Goal: Use online tool/utility: Utilize a website feature to perform a specific function

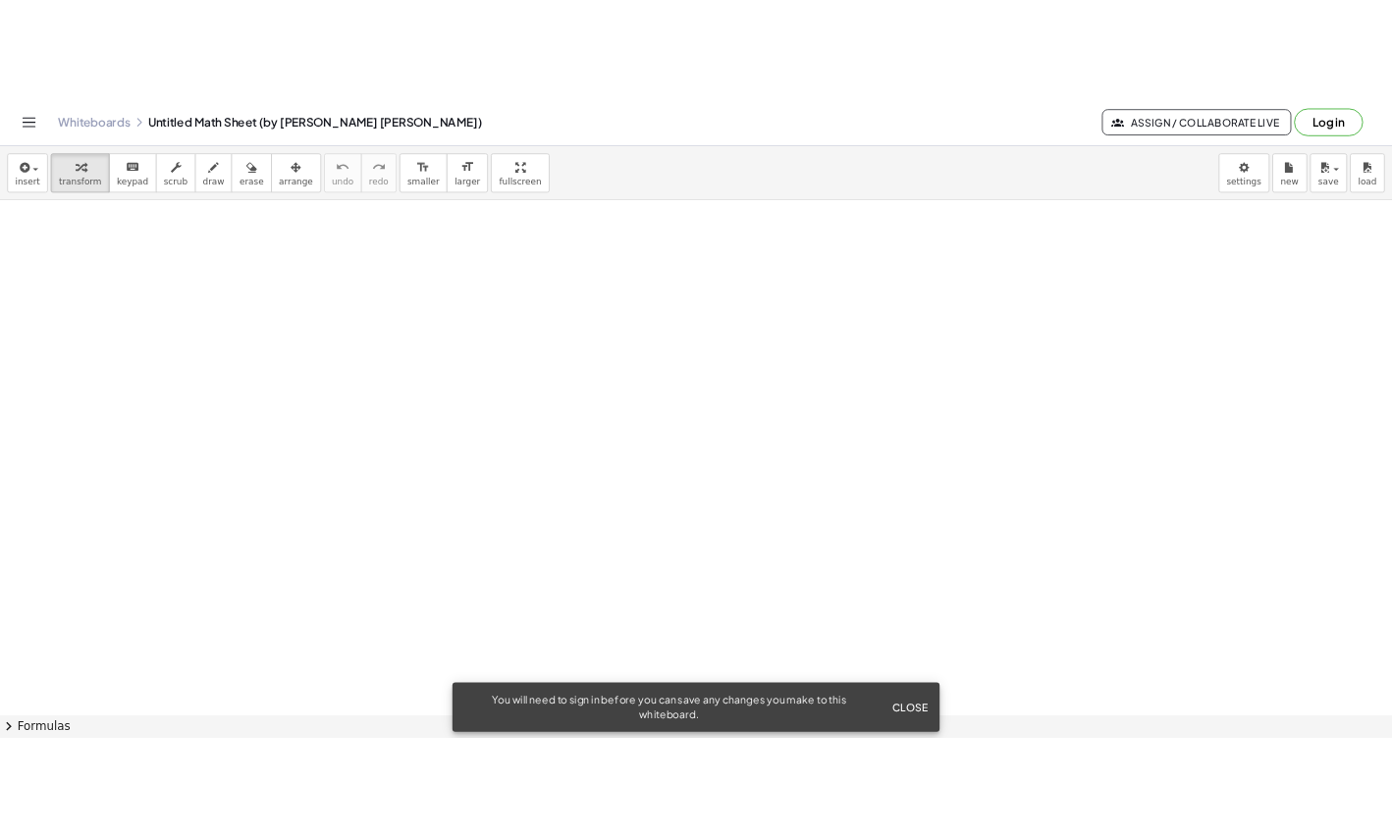
scroll to position [501, 0]
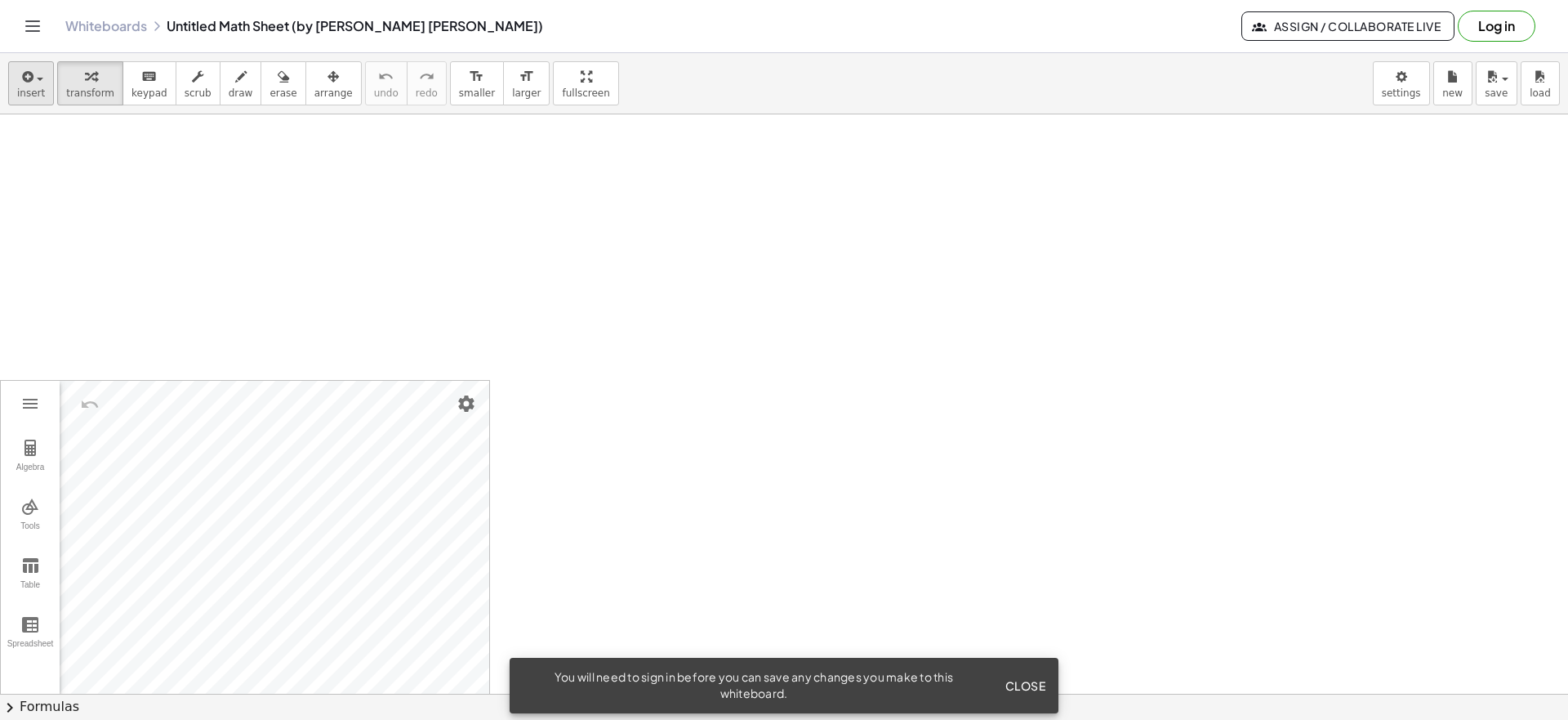
click at [18, 96] on span "insert" at bounding box center [31, 93] width 27 height 12
click at [670, 206] on div at bounding box center [784, 330] width 1568 height 1265
click at [546, 361] on div "Algebra Tools Table Spreadsheet GeoGebra Graphing Calculator Basic Tools Move P…" at bounding box center [784, 330] width 1568 height 1265
click at [298, 106] on div "insert select one: Math Expression Function Text Youtube Video Graphing Geometr…" at bounding box center [784, 84] width 1568 height 62
click at [328, 80] on icon "button" at bounding box center [334, 77] width 12 height 20
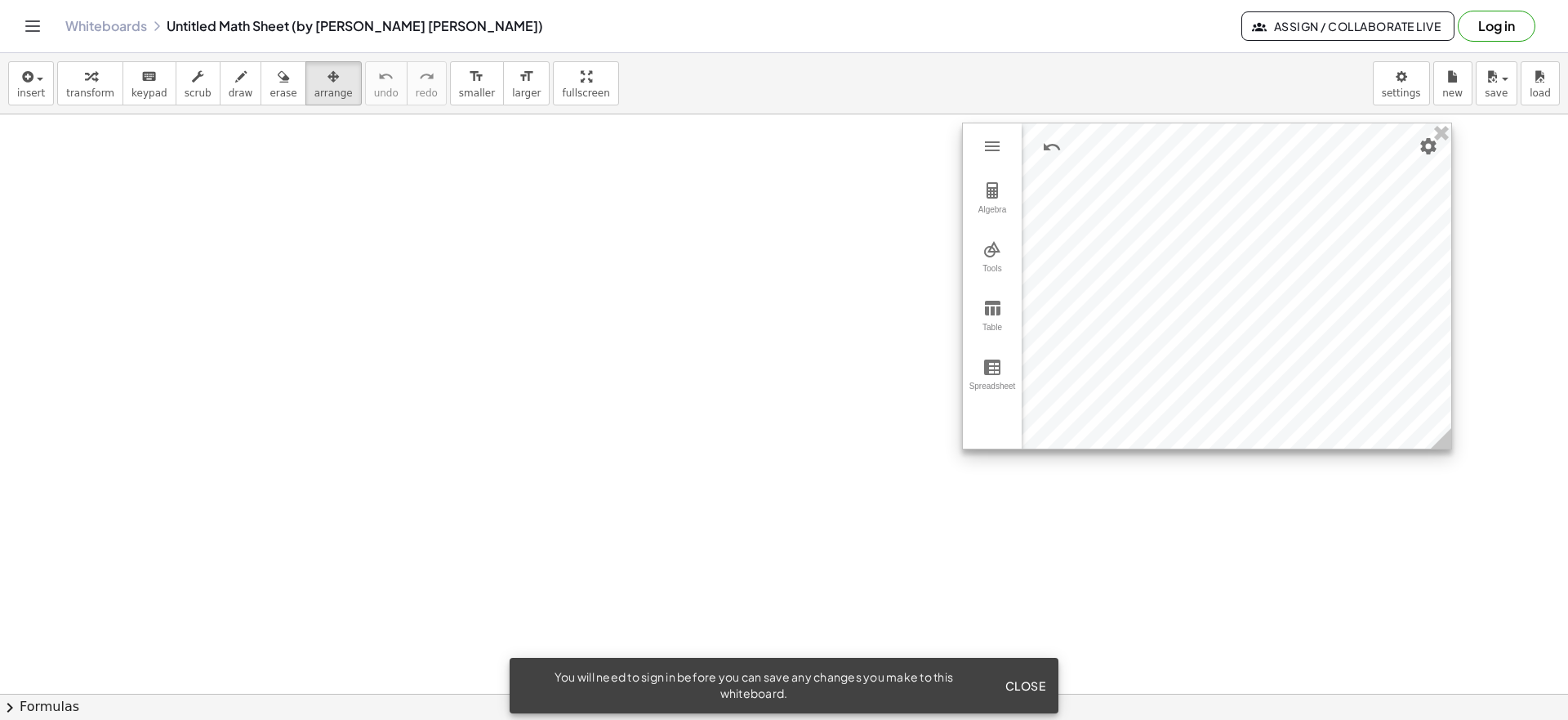
drag, startPoint x: 256, startPoint y: 514, endPoint x: 1219, endPoint y: 256, distance: 997.0
click at [1219, 256] on div at bounding box center [1206, 286] width 488 height 325
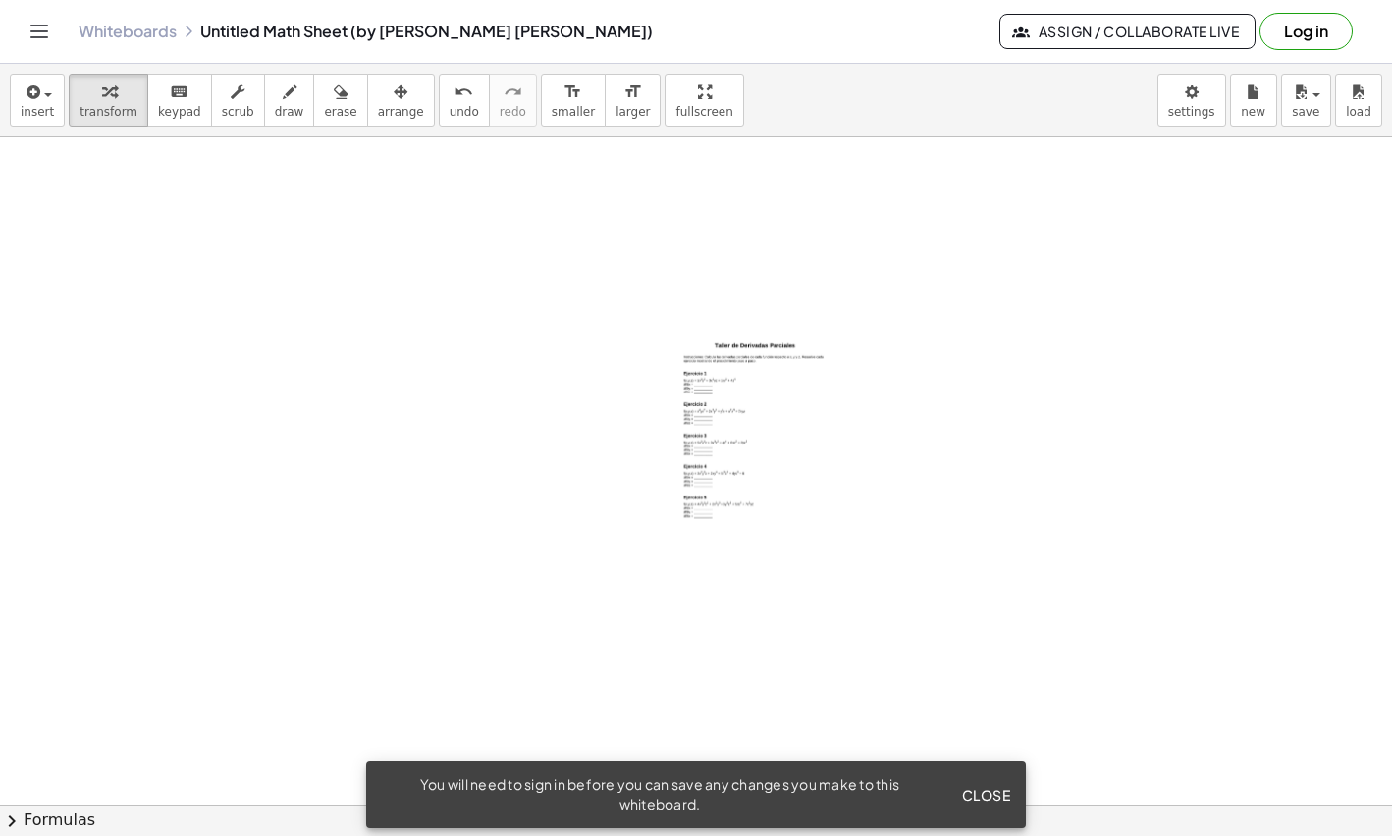
drag, startPoint x: 737, startPoint y: 394, endPoint x: 559, endPoint y: 330, distance: 189.7
click at [559, 330] on div at bounding box center [696, 397] width 1392 height 1520
click at [747, 387] on div at bounding box center [757, 456] width 196 height 278
click at [992, 804] on span "Close" at bounding box center [985, 795] width 49 height 18
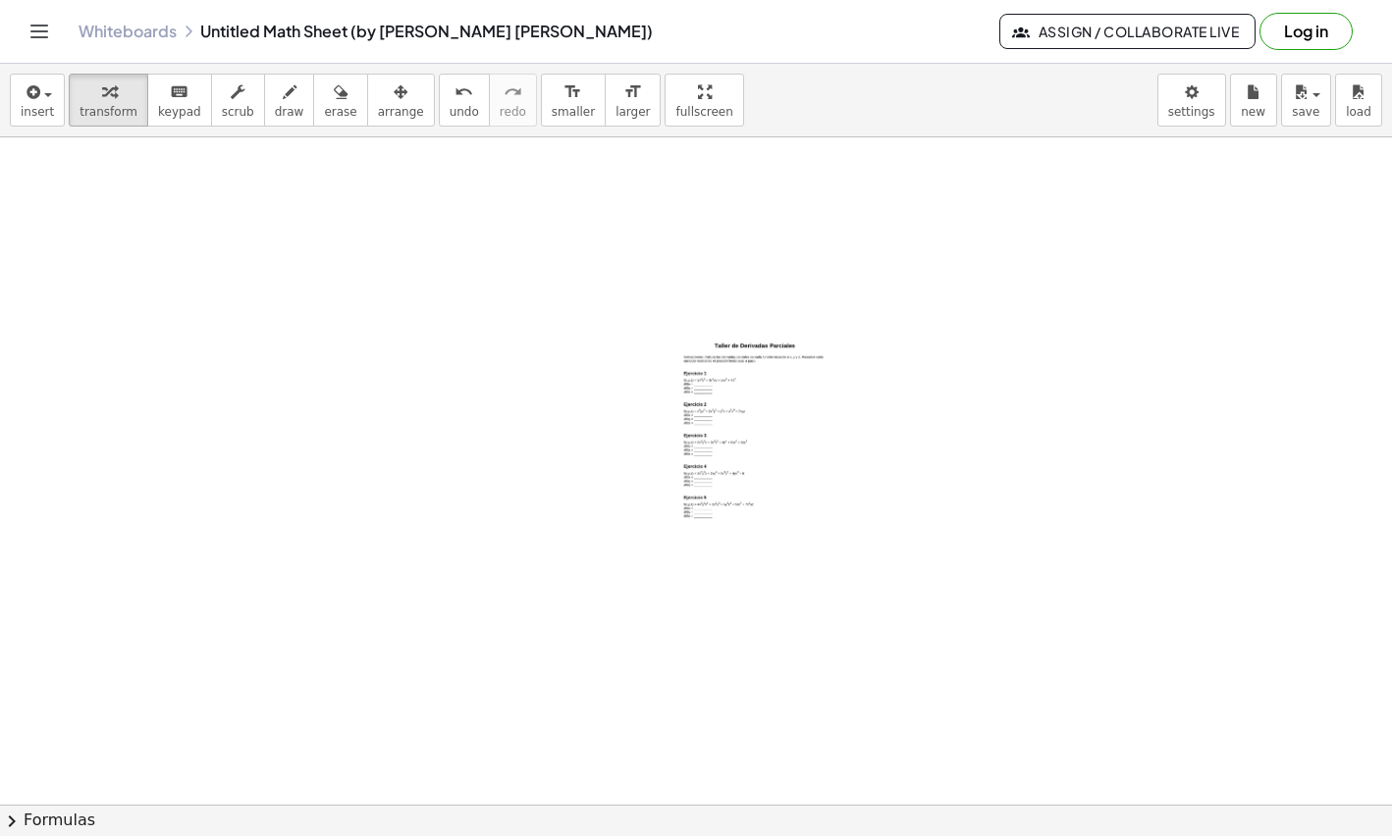
click at [776, 438] on div at bounding box center [757, 456] width 196 height 278
click at [719, 395] on div at bounding box center [757, 456] width 196 height 278
drag, startPoint x: 719, startPoint y: 395, endPoint x: 526, endPoint y: 364, distance: 194.8
click at [526, 364] on div at bounding box center [696, 397] width 1392 height 1520
click at [736, 388] on div at bounding box center [757, 456] width 196 height 278
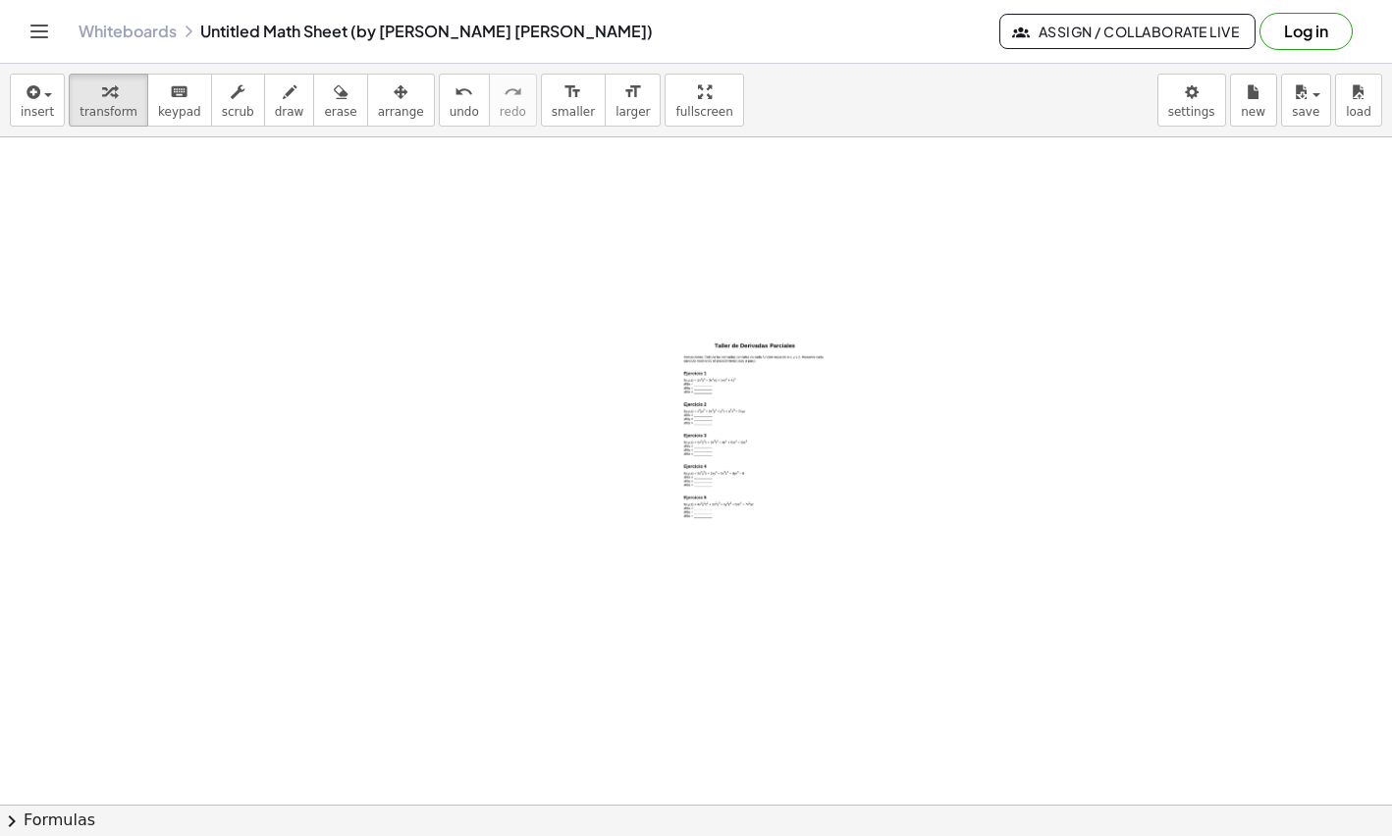
click at [736, 388] on div at bounding box center [757, 456] width 196 height 278
drag, startPoint x: 736, startPoint y: 388, endPoint x: 538, endPoint y: 385, distance: 198.3
click at [538, 385] on div at bounding box center [696, 397] width 1392 height 1520
click at [394, 98] on icon "button" at bounding box center [401, 92] width 14 height 24
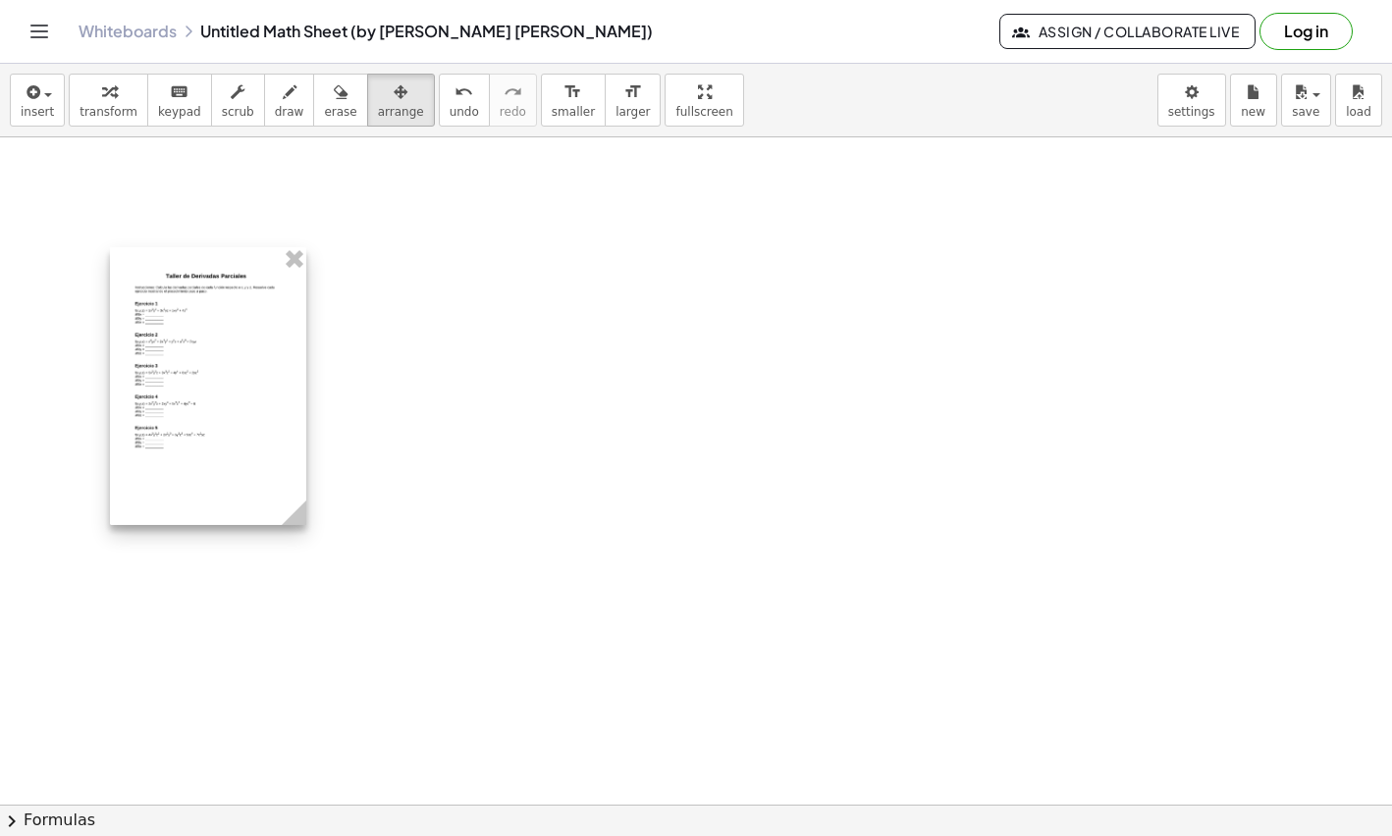
drag, startPoint x: 713, startPoint y: 382, endPoint x: 184, endPoint y: 312, distance: 533.7
click at [184, 312] on div at bounding box center [208, 386] width 196 height 278
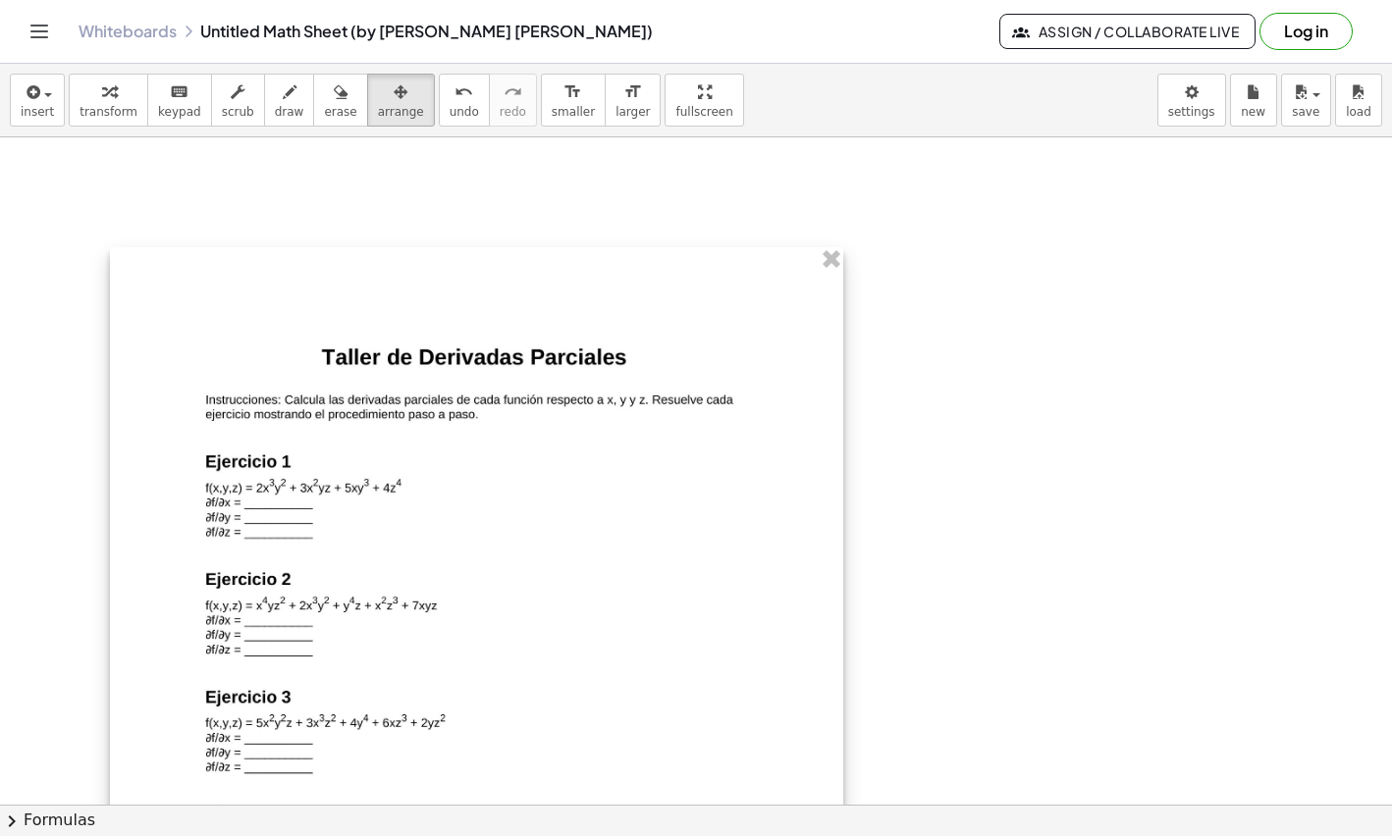
drag, startPoint x: 294, startPoint y: 510, endPoint x: 831, endPoint y: 795, distance: 608.3
click at [831, 795] on div at bounding box center [476, 765] width 733 height 1037
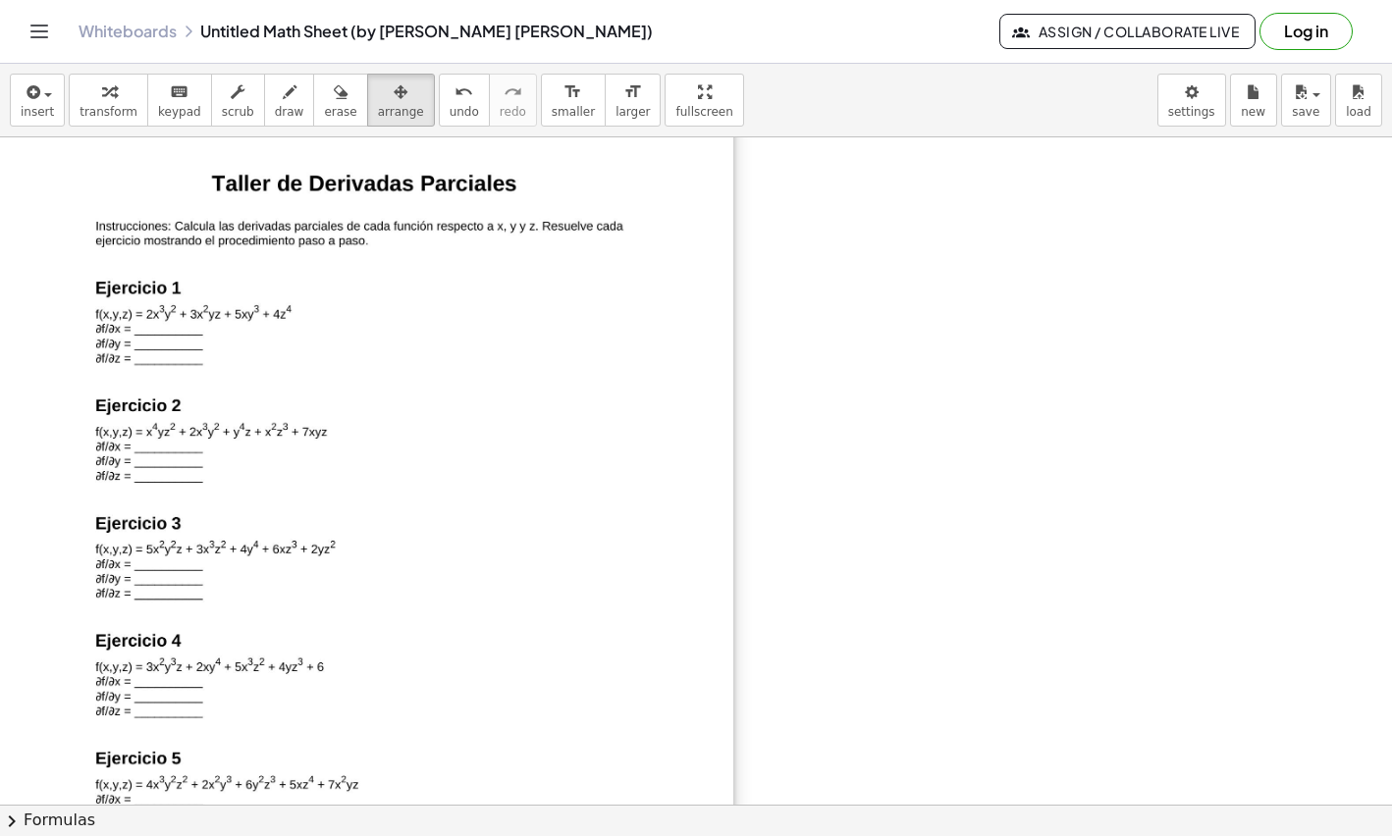
drag, startPoint x: 607, startPoint y: 565, endPoint x: 469, endPoint y: 392, distance: 221.5
click at [469, 392] on div at bounding box center [366, 592] width 733 height 1037
click at [369, 331] on div at bounding box center [366, 592] width 733 height 1037
click at [280, 105] on button "draw" at bounding box center [289, 100] width 51 height 53
click at [378, 105] on span "arrange" at bounding box center [401, 112] width 46 height 14
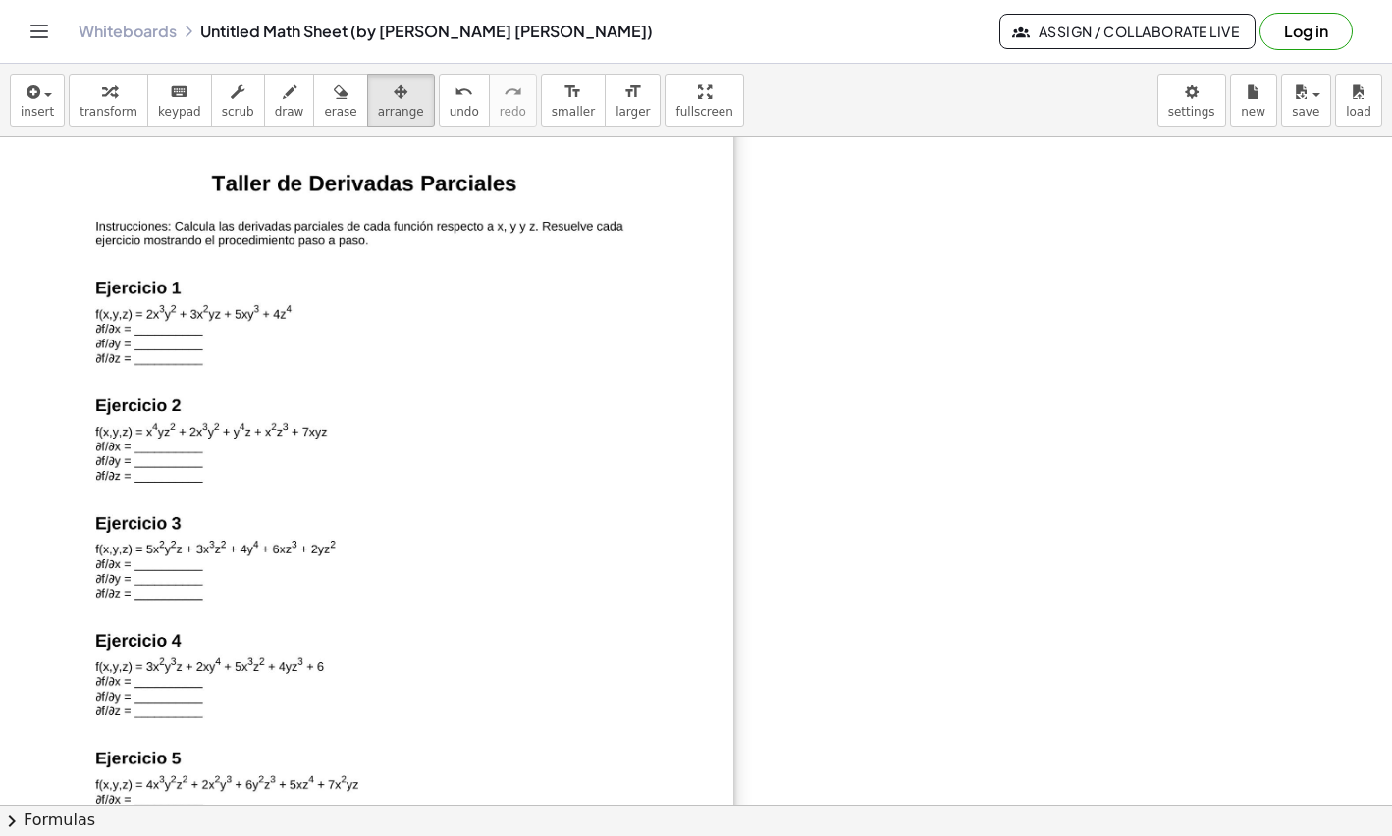
click at [346, 331] on div at bounding box center [366, 592] width 733 height 1037
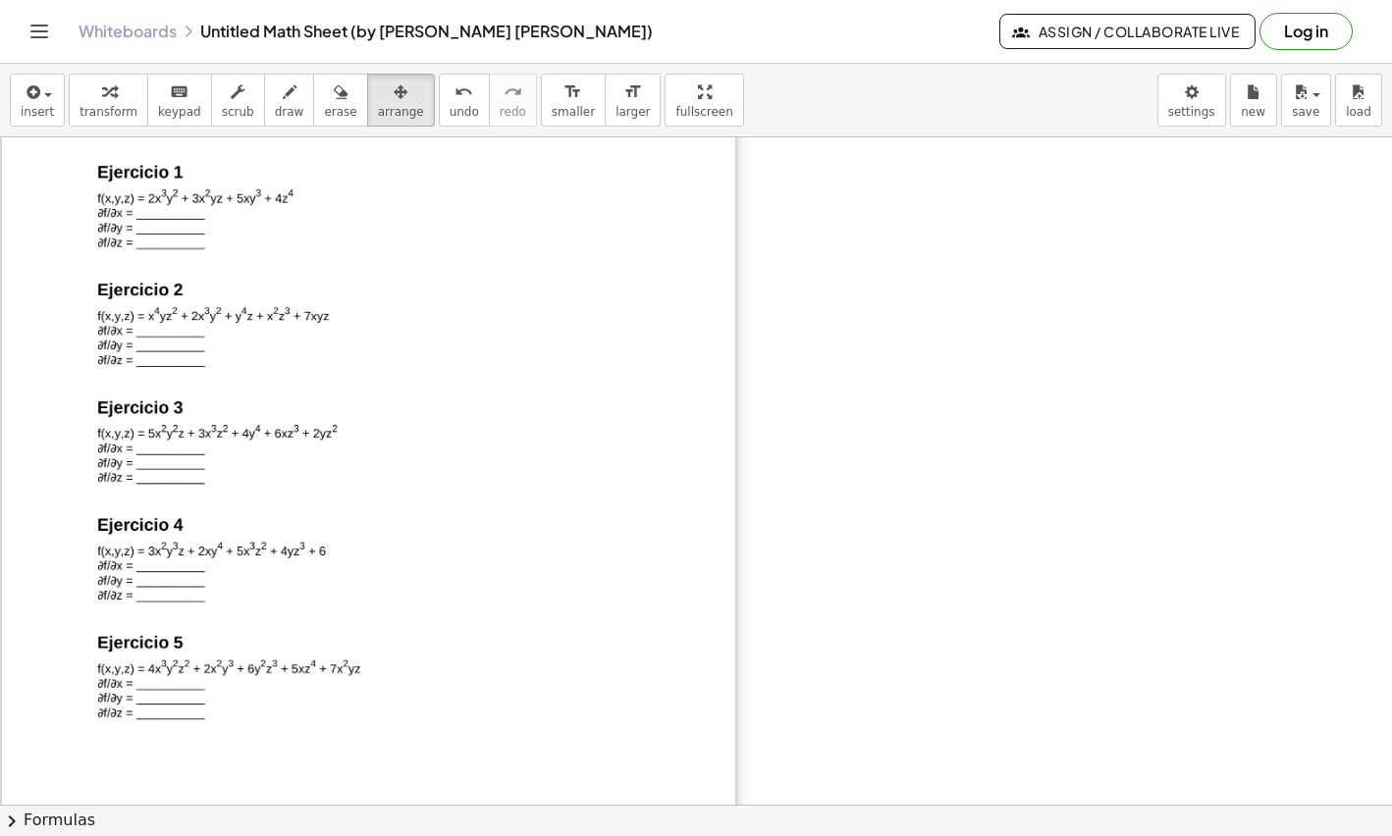
drag, startPoint x: 698, startPoint y: 438, endPoint x: 672, endPoint y: 318, distance: 122.5
click at [672, 318] on div at bounding box center [368, 476] width 733 height 1037
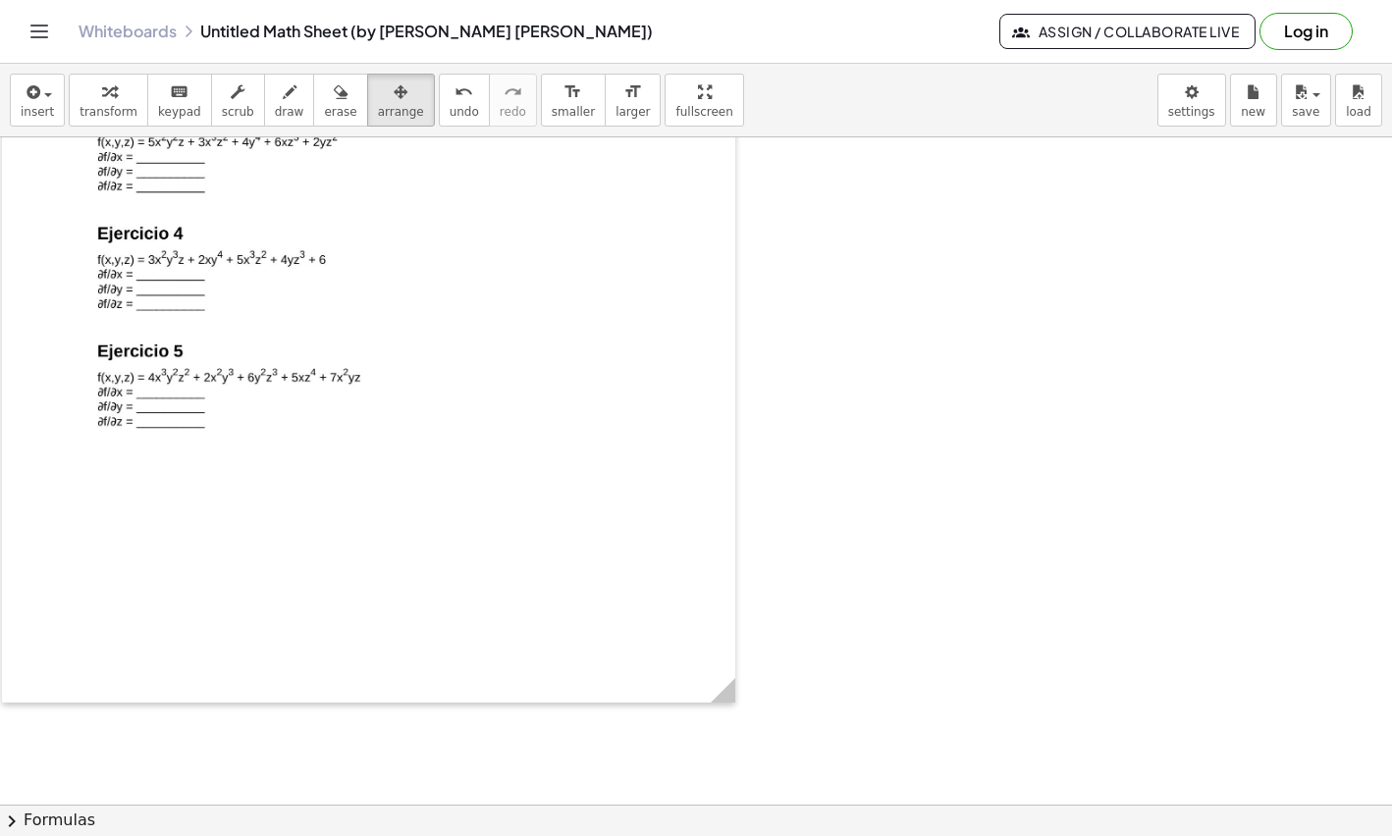
scroll to position [794, 0]
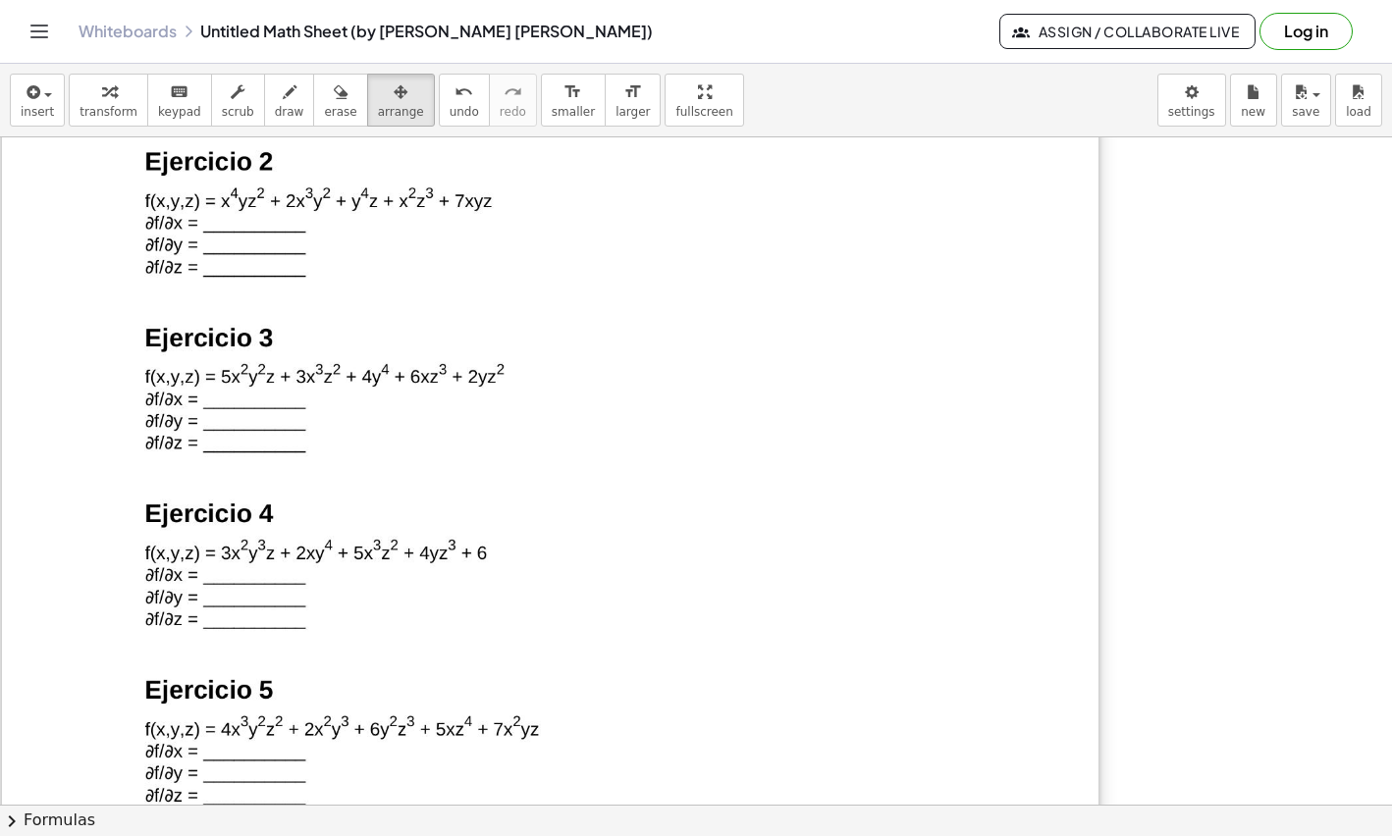
drag, startPoint x: 730, startPoint y: 700, endPoint x: 1094, endPoint y: 843, distance: 390.5
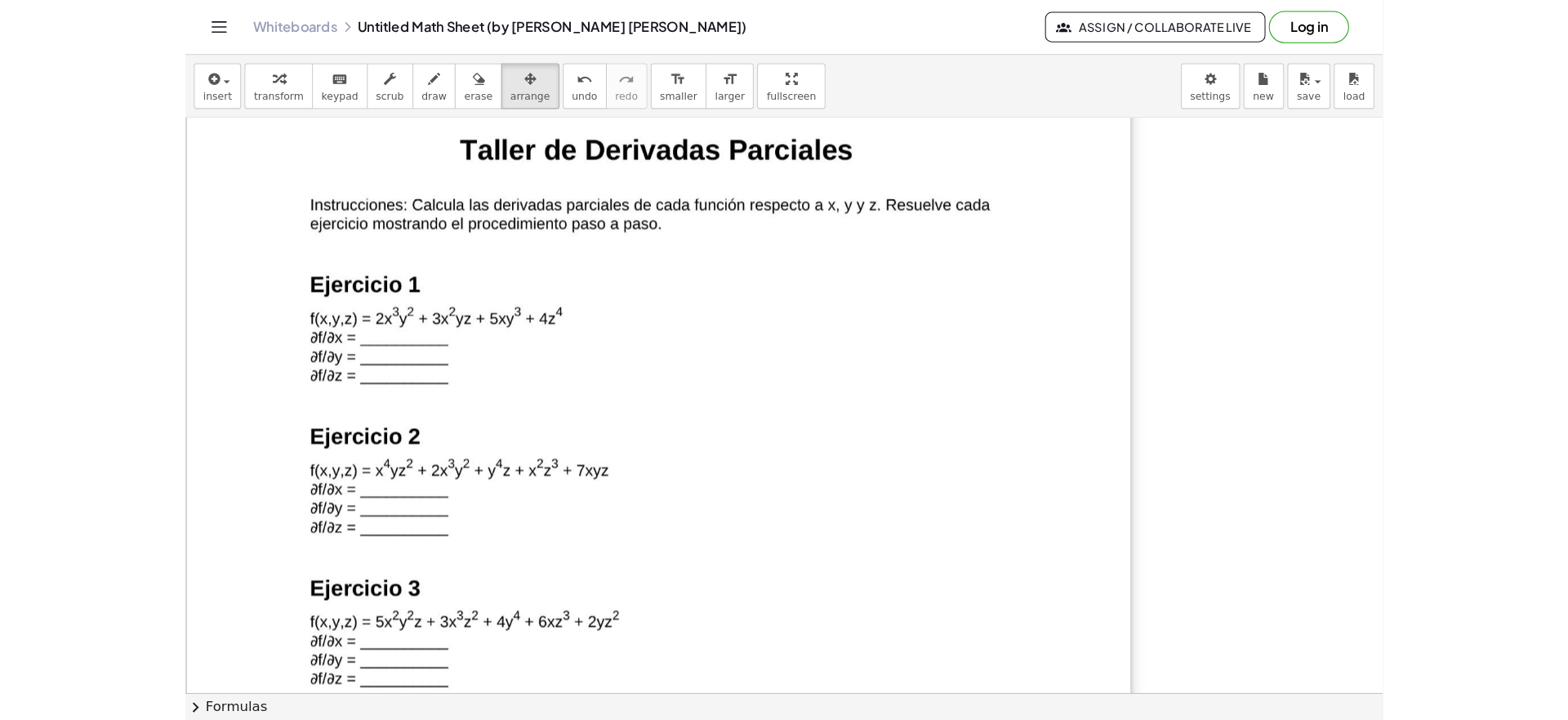
scroll to position [321, 0]
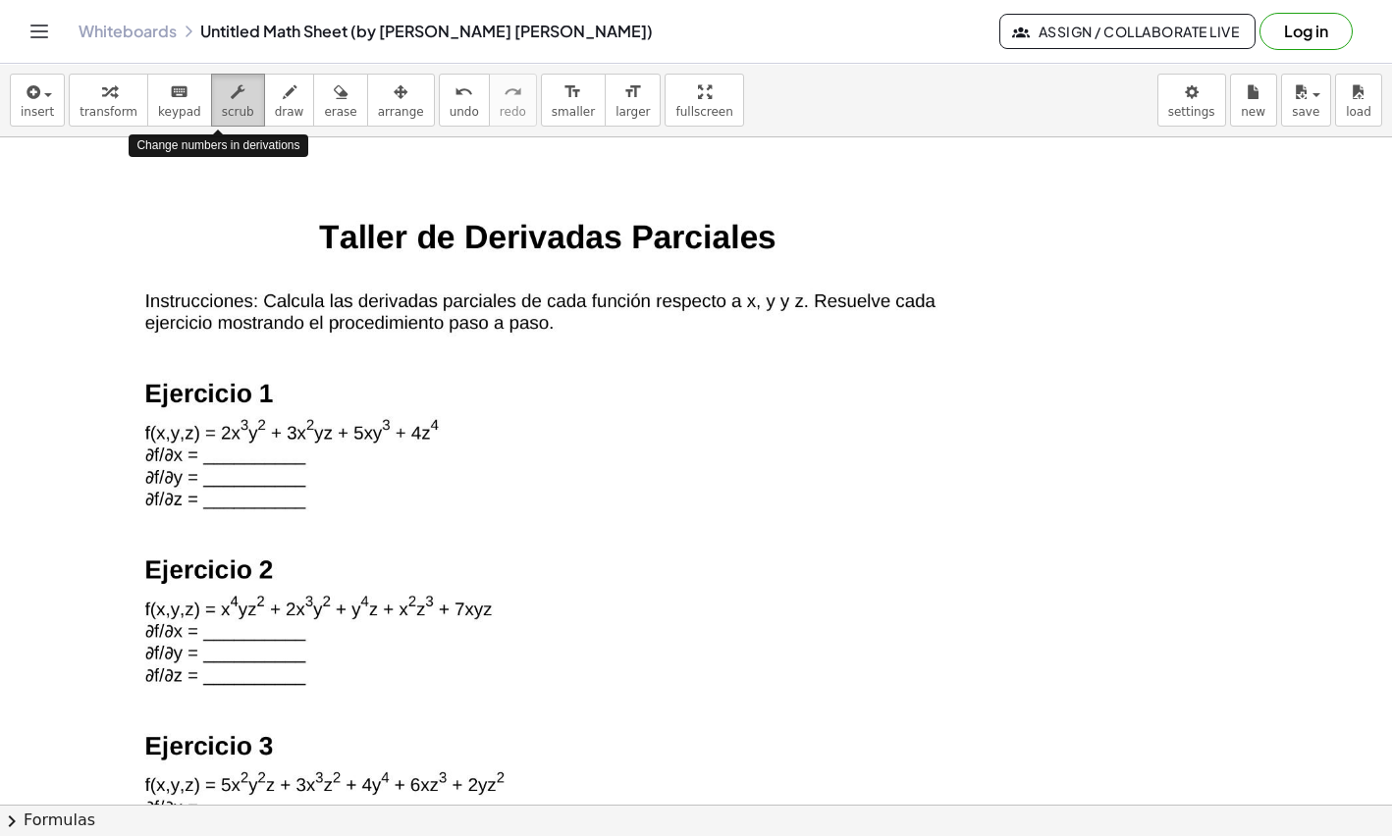
click at [233, 88] on button "scrub" at bounding box center [238, 100] width 54 height 53
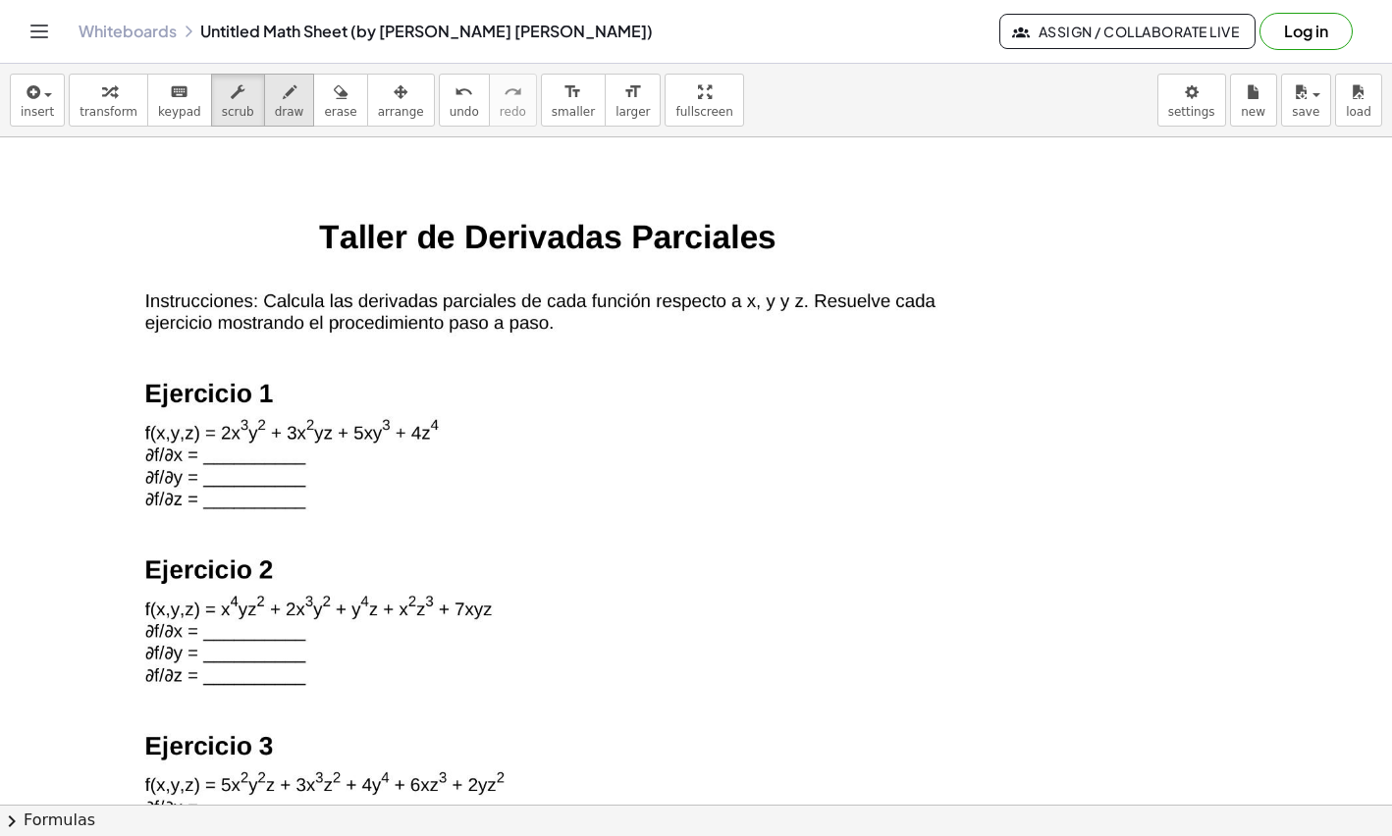
click at [283, 91] on icon "button" at bounding box center [290, 92] width 14 height 24
click at [595, 417] on div at bounding box center [696, 419] width 1392 height 1335
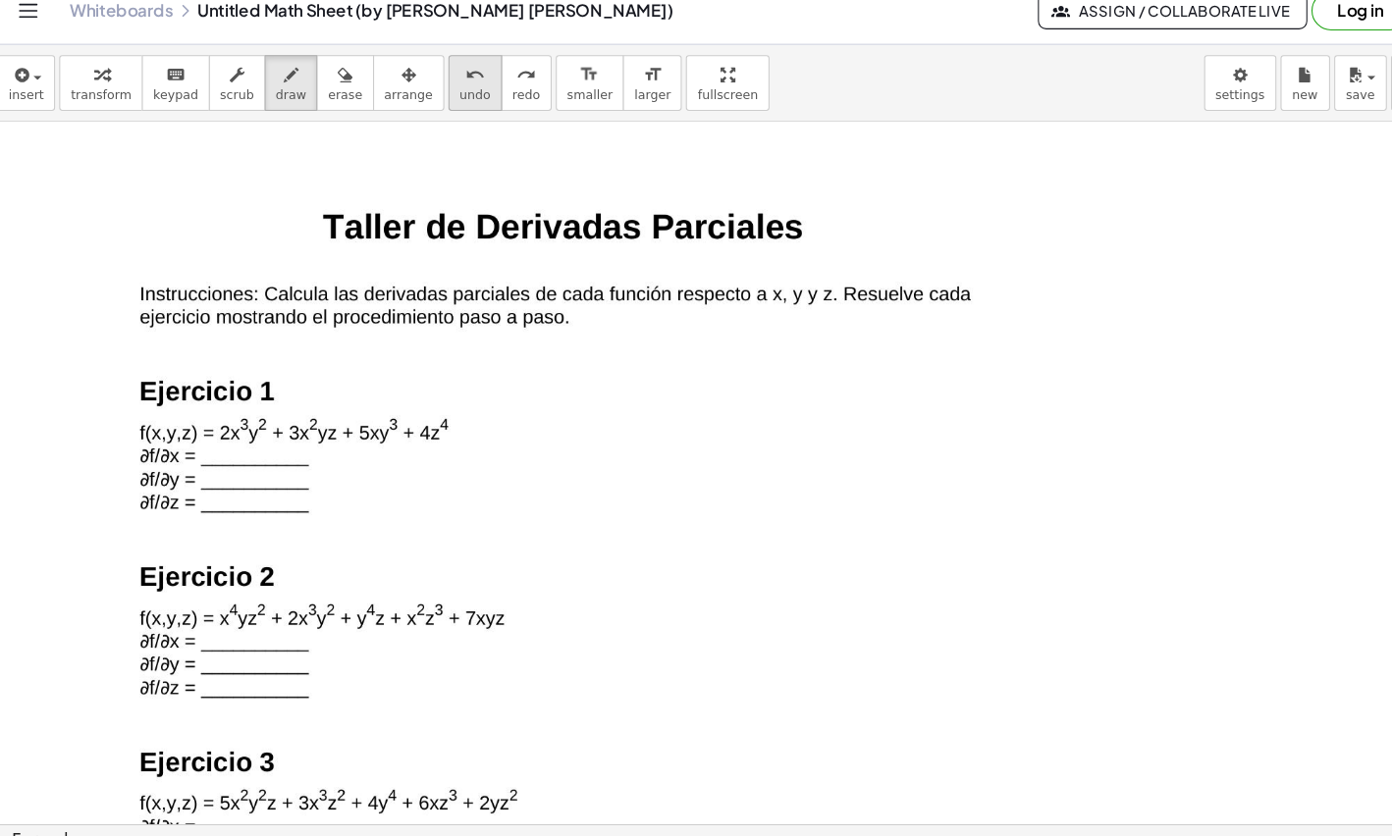
click at [455, 93] on icon "undo" at bounding box center [464, 92] width 19 height 24
